Goal: Navigation & Orientation: Find specific page/section

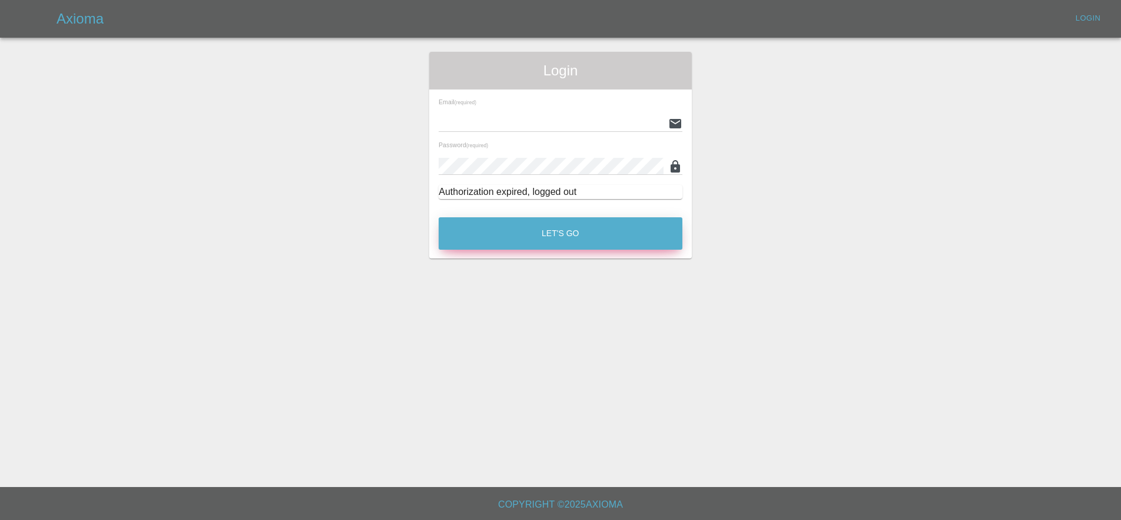
type input "[EMAIL_ADDRESS][DOMAIN_NAME]"
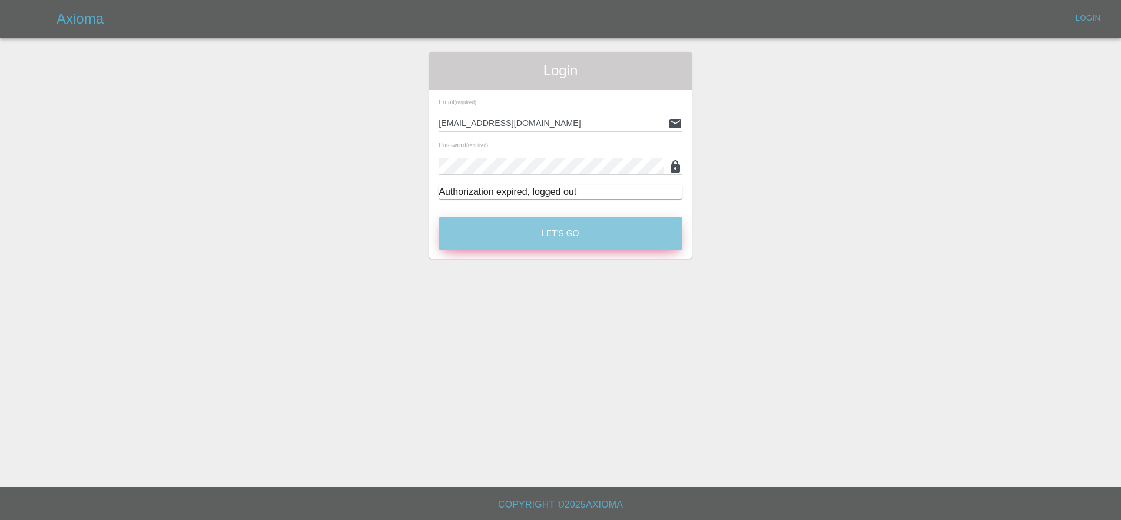
click at [624, 222] on button "Let's Go" at bounding box center [560, 233] width 244 height 32
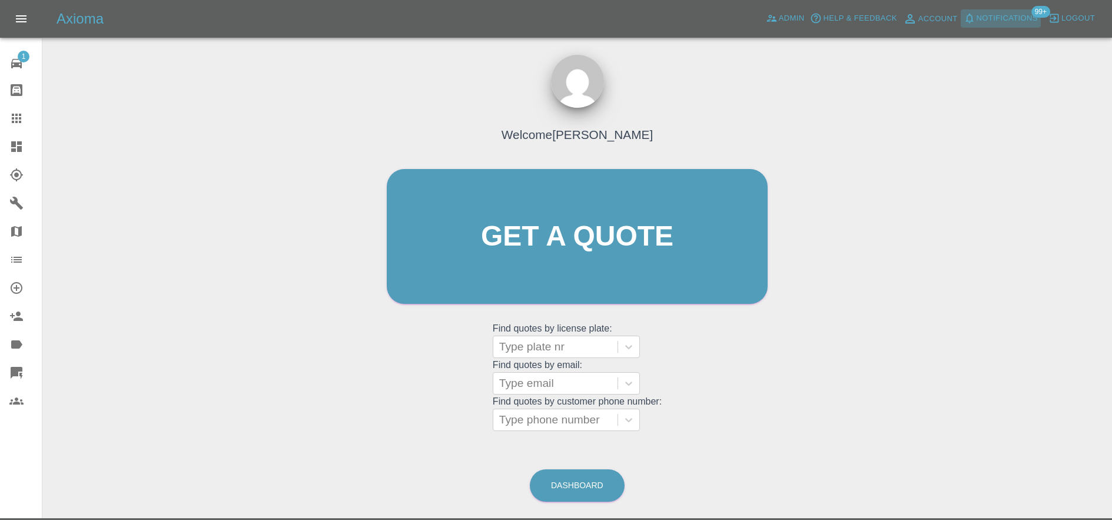
click at [1001, 12] on span "Notifications" at bounding box center [1006, 19] width 61 height 14
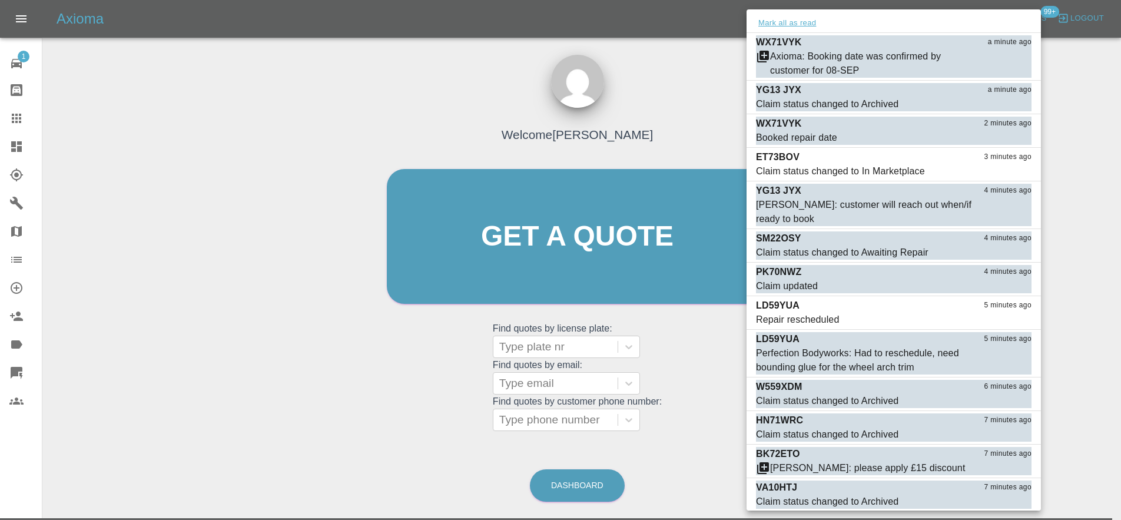
click at [790, 28] on button "Mark all as read" at bounding box center [787, 23] width 62 height 14
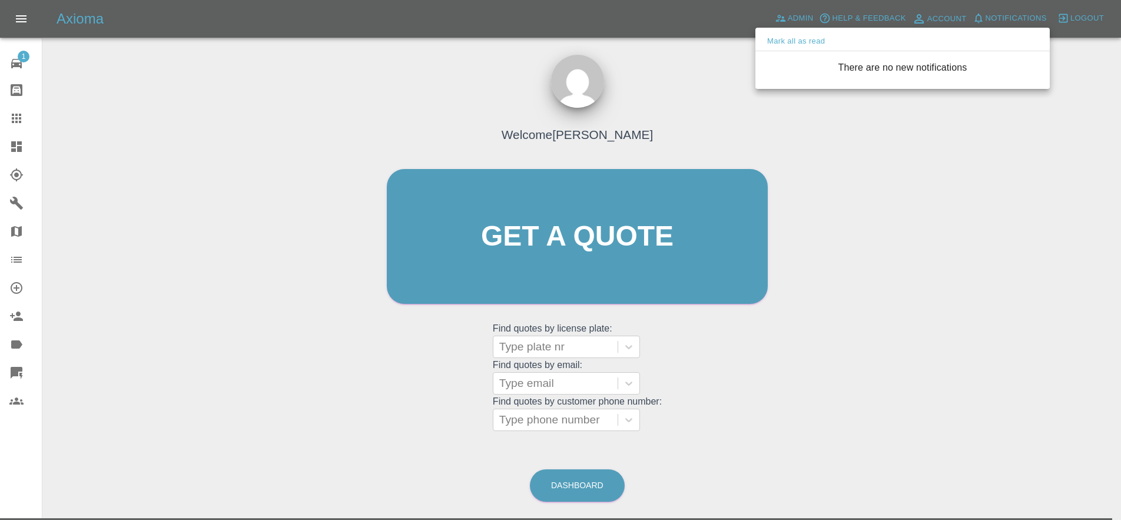
click at [15, 371] on div at bounding box center [560, 260] width 1121 height 520
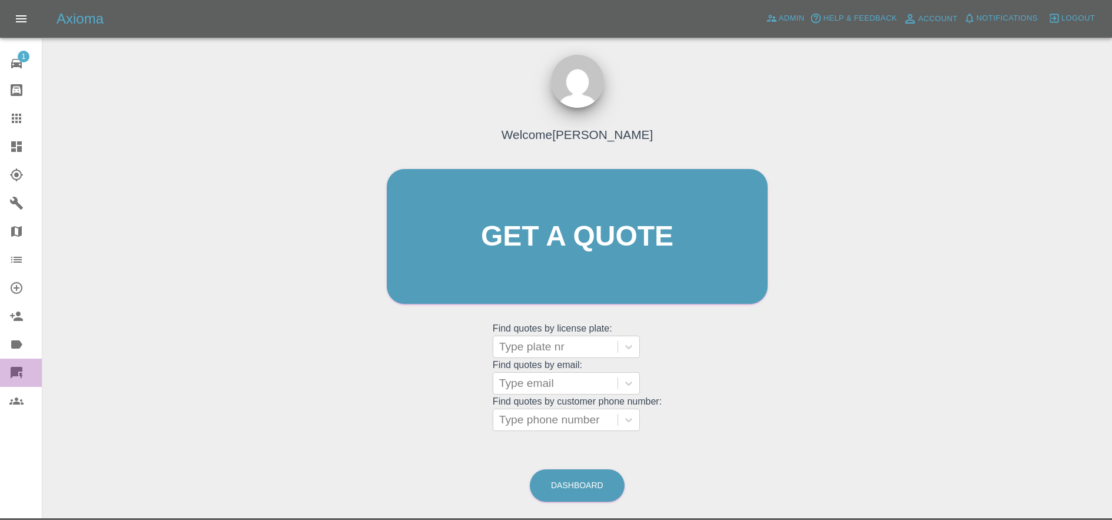
click at [13, 373] on icon at bounding box center [17, 373] width 12 height 12
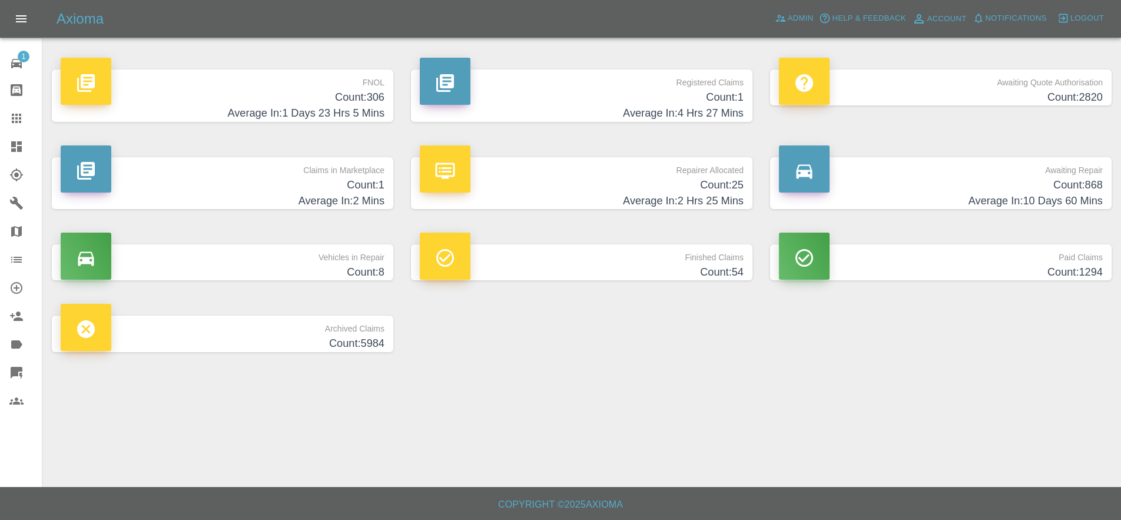
click at [22, 367] on icon at bounding box center [16, 372] width 14 height 14
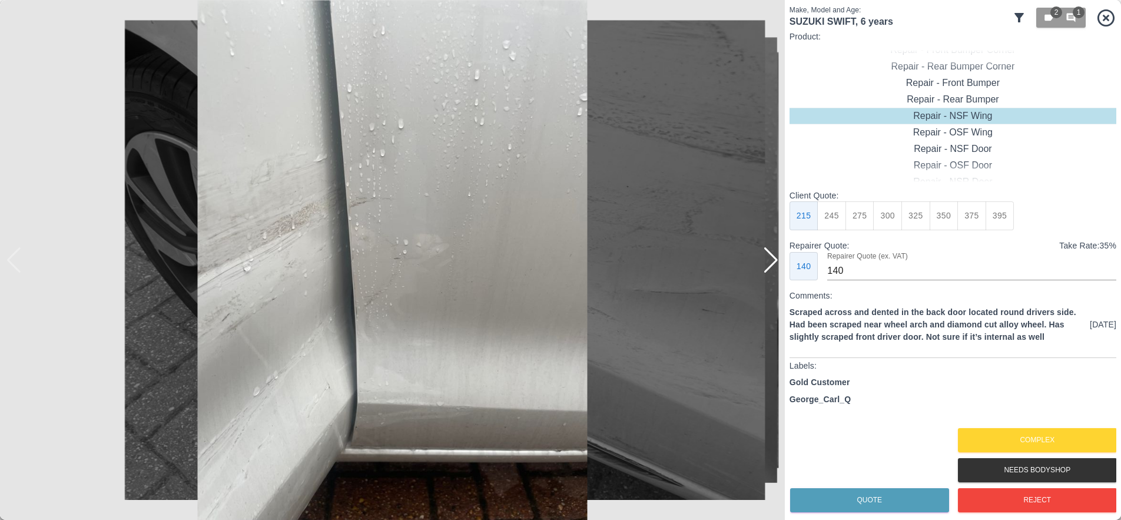
click at [1105, 21] on icon at bounding box center [1105, 18] width 21 height 21
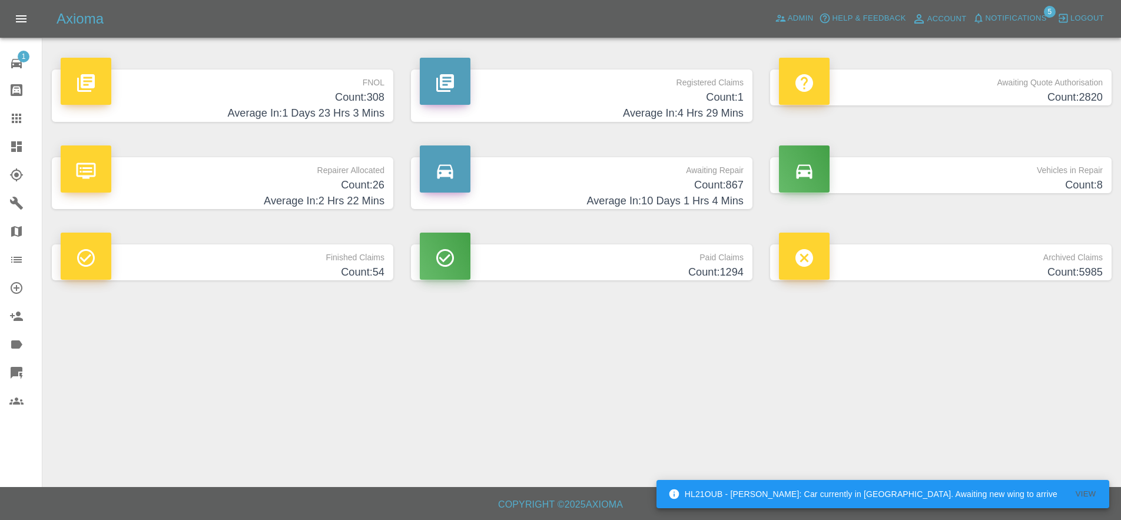
click at [22, 148] on icon at bounding box center [16, 146] width 14 height 14
click at [797, 23] on span "Admin" at bounding box center [800, 19] width 26 height 14
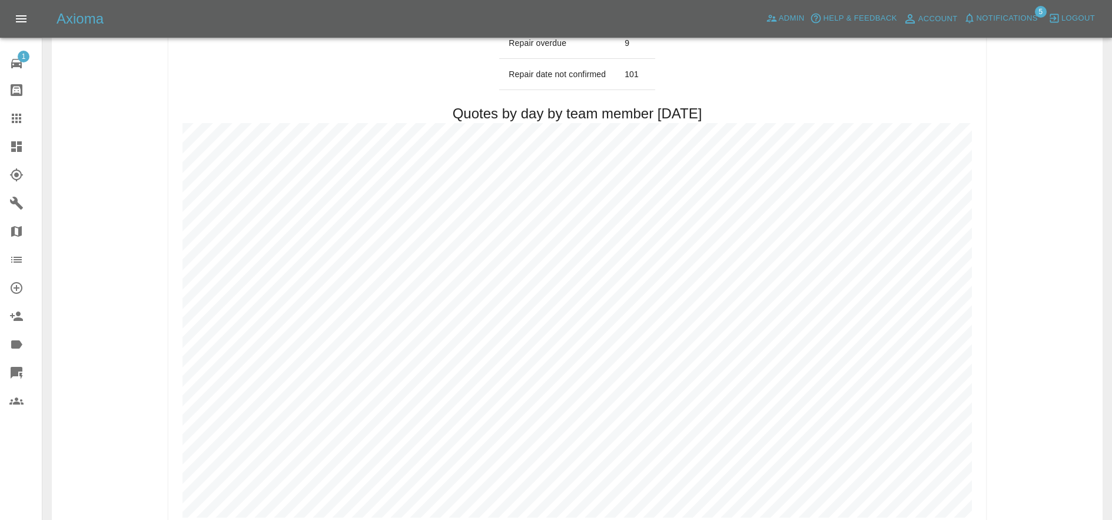
scroll to position [238, 0]
